Goal: Browse casually: Explore the website without a specific task or goal

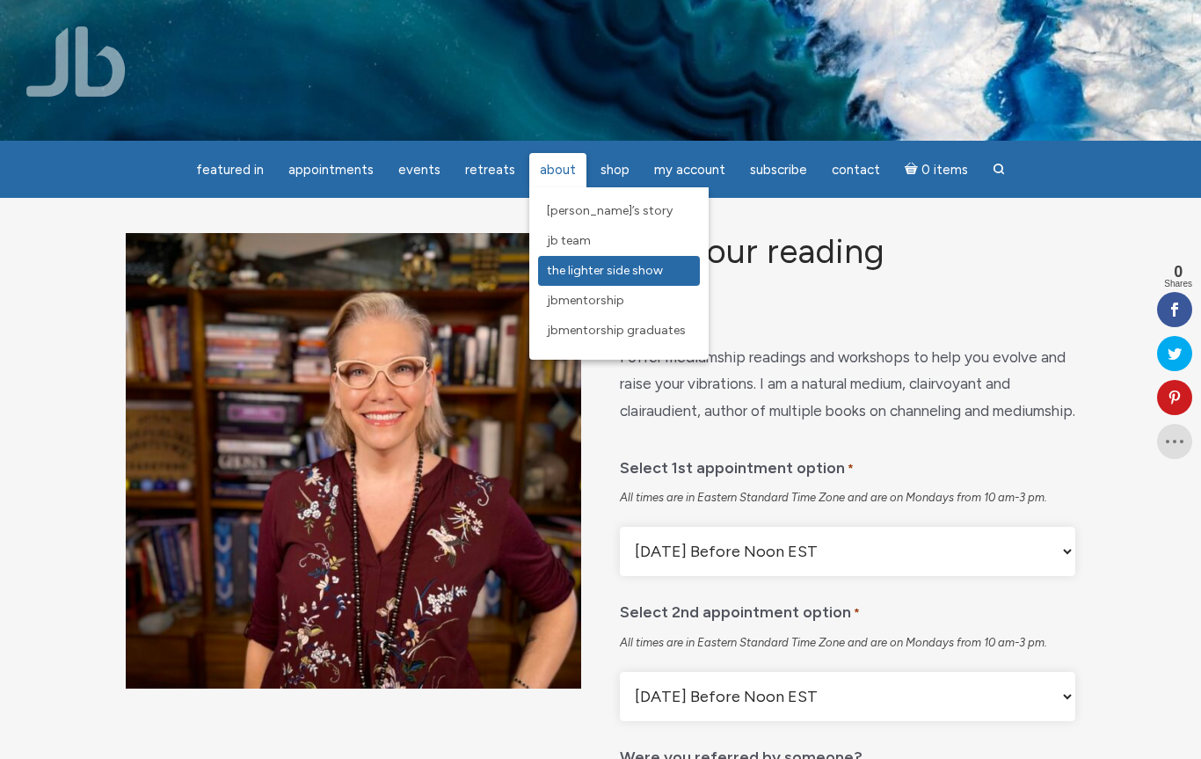
click at [635, 271] on span "The Lighter Side Show" at bounding box center [605, 270] width 116 height 15
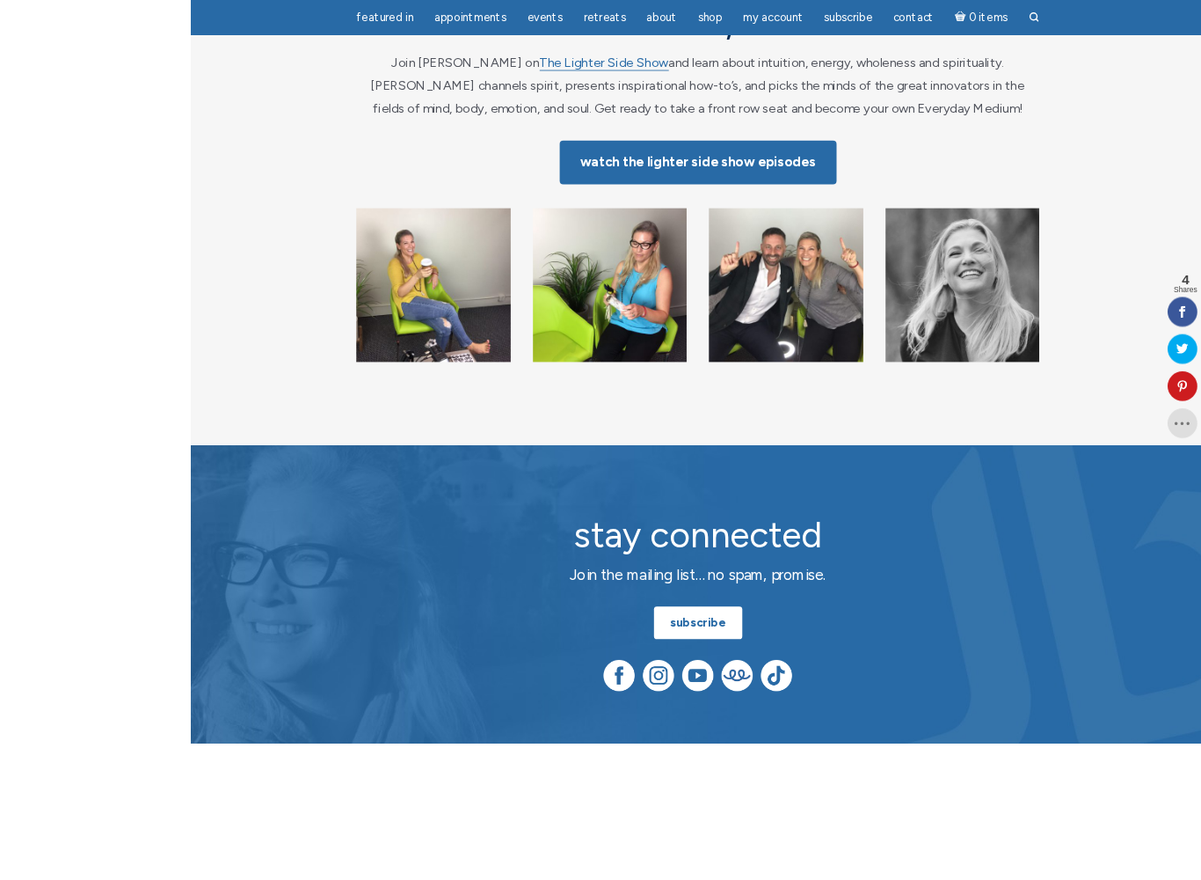
scroll to position [256, 0]
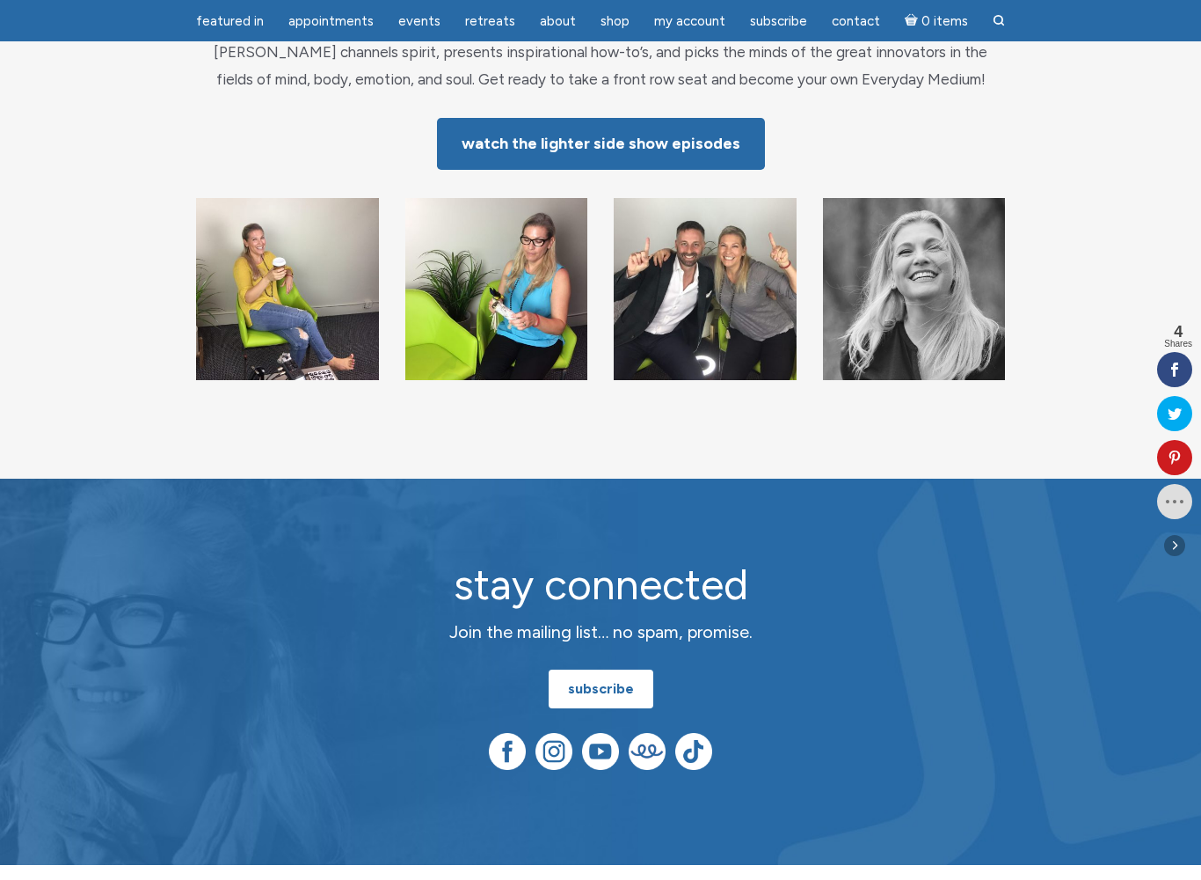
click at [1177, 362] on link at bounding box center [1175, 369] width 35 height 35
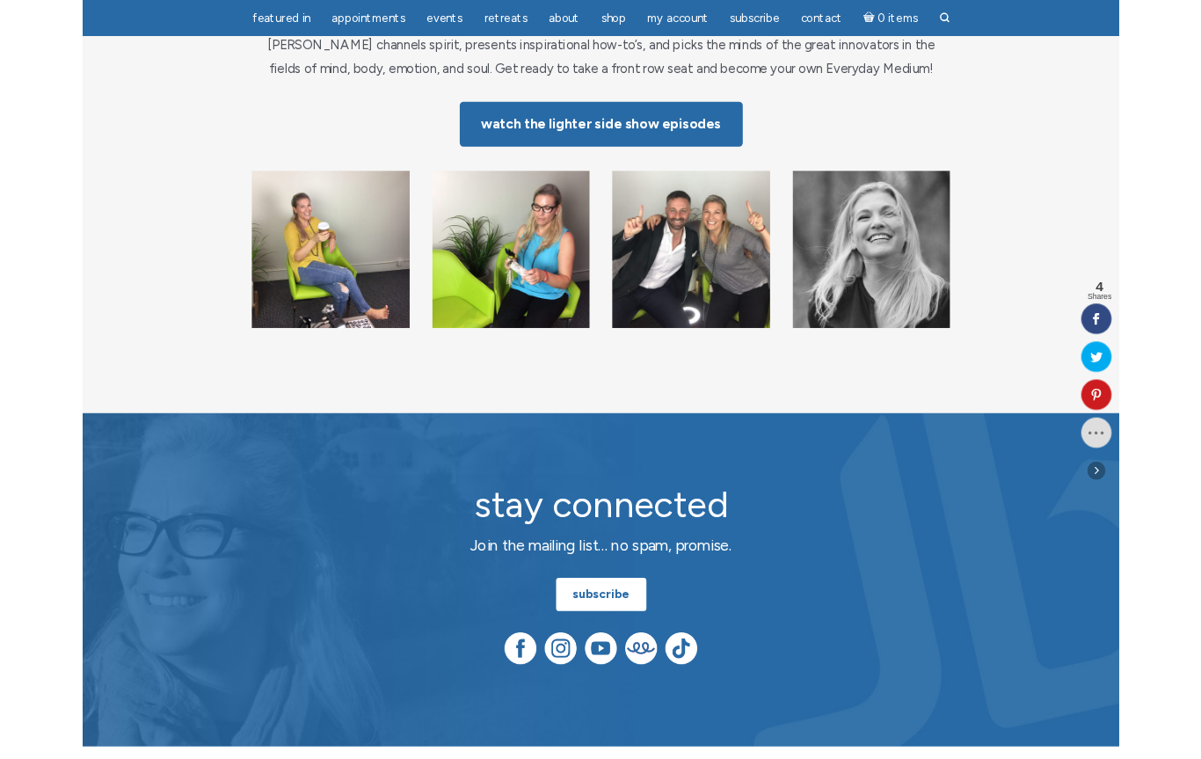
scroll to position [305, 0]
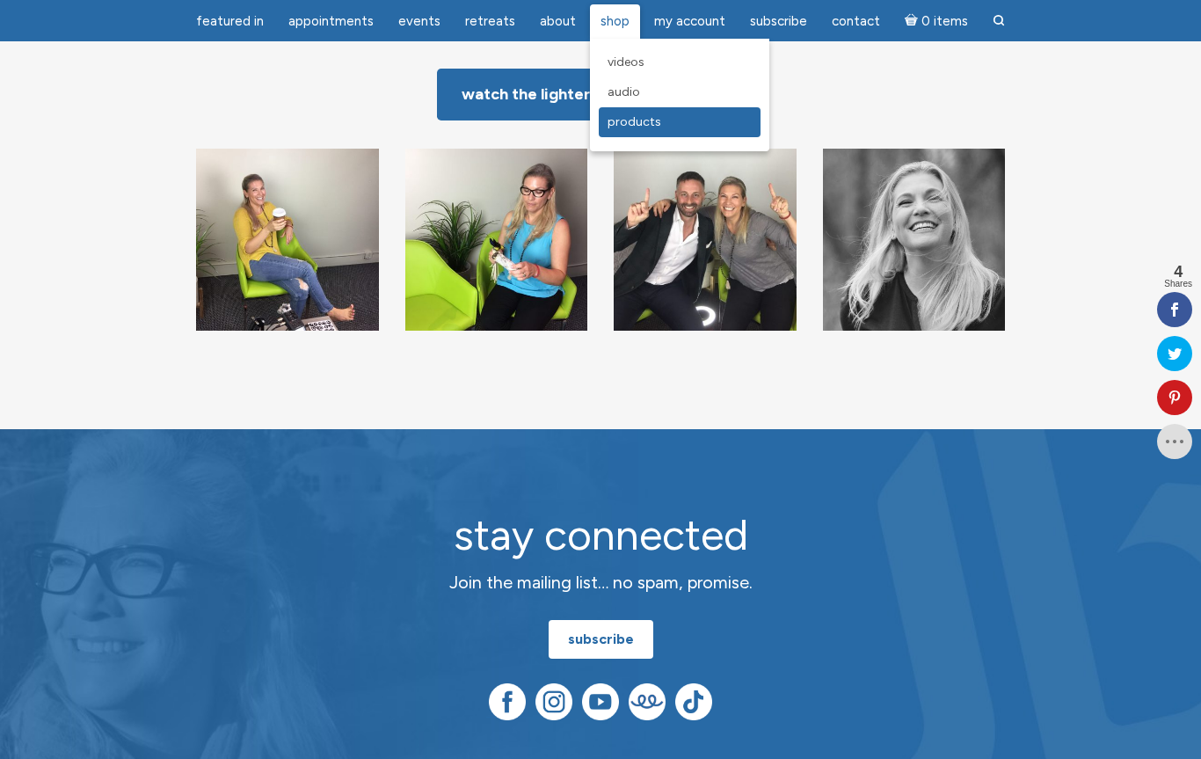
click at [639, 131] on link "Products" at bounding box center [680, 122] width 162 height 30
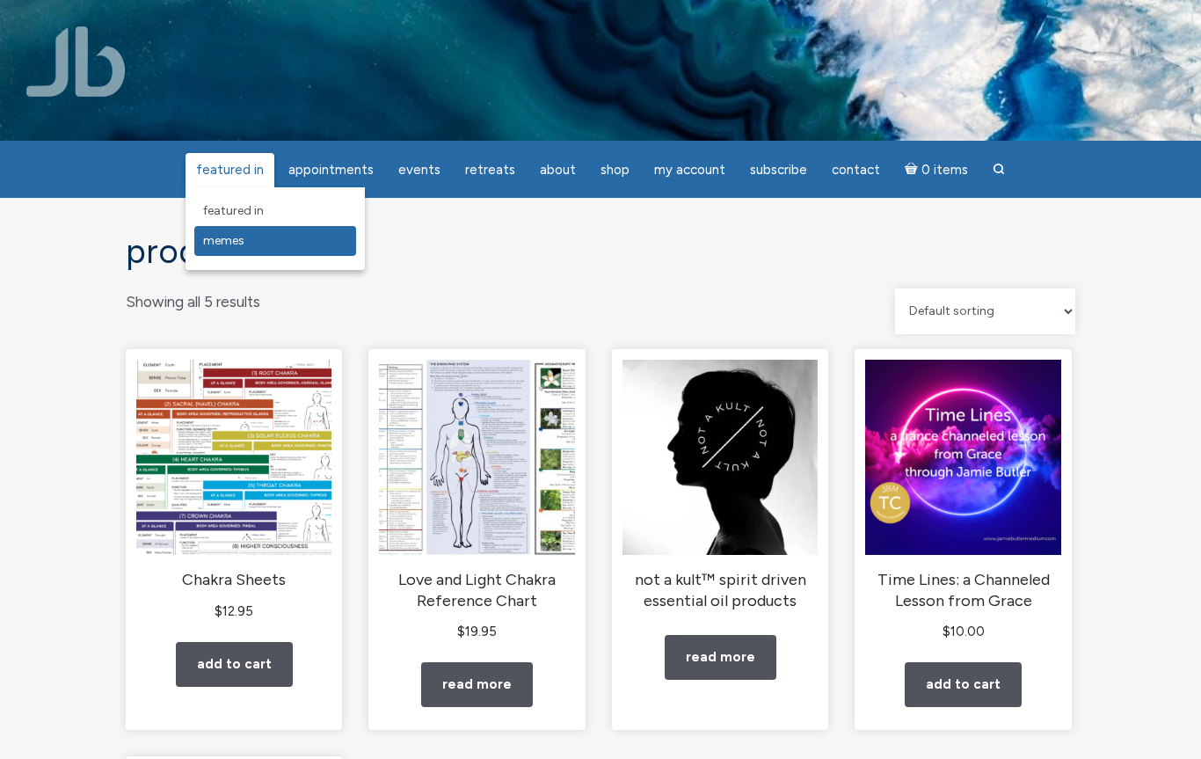
click at [242, 238] on span "Memes" at bounding box center [223, 240] width 41 height 15
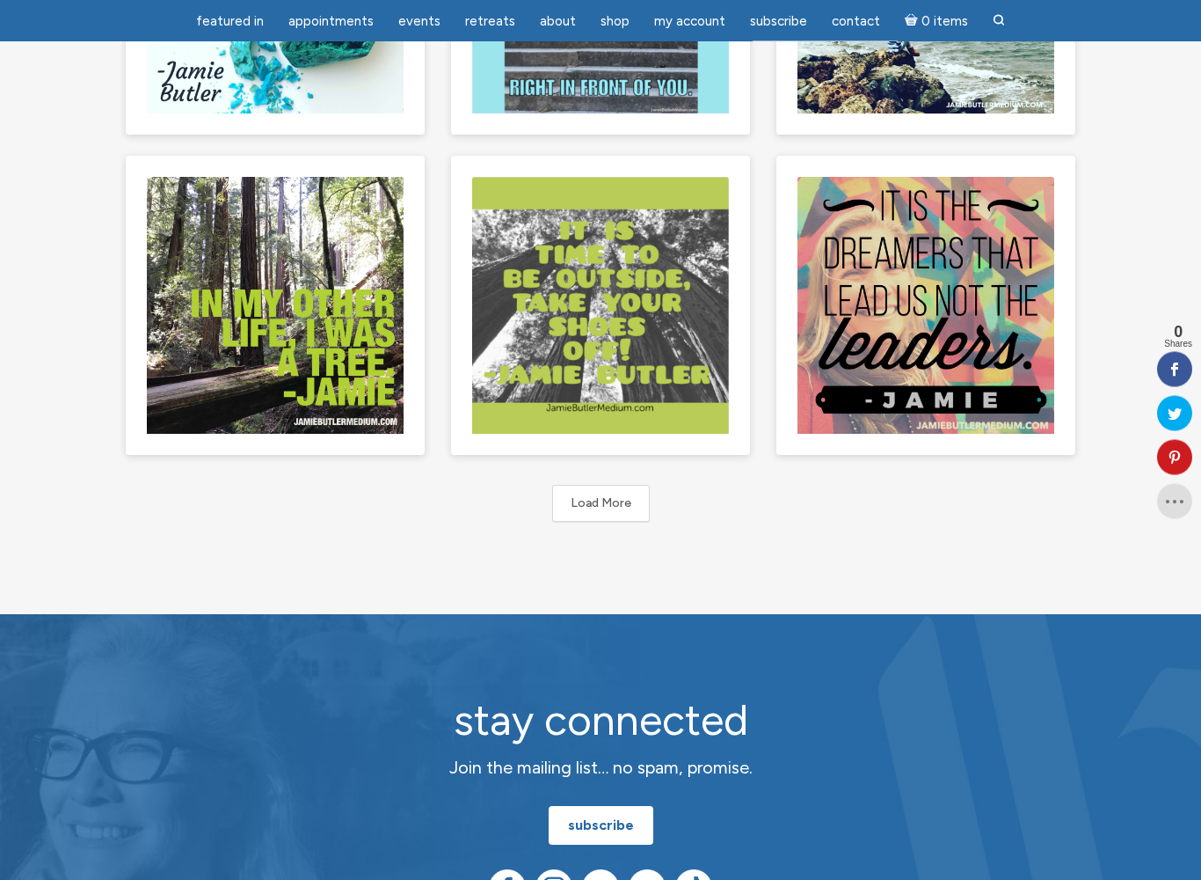
scroll to position [777, 0]
